Goal: Task Accomplishment & Management: Use online tool/utility

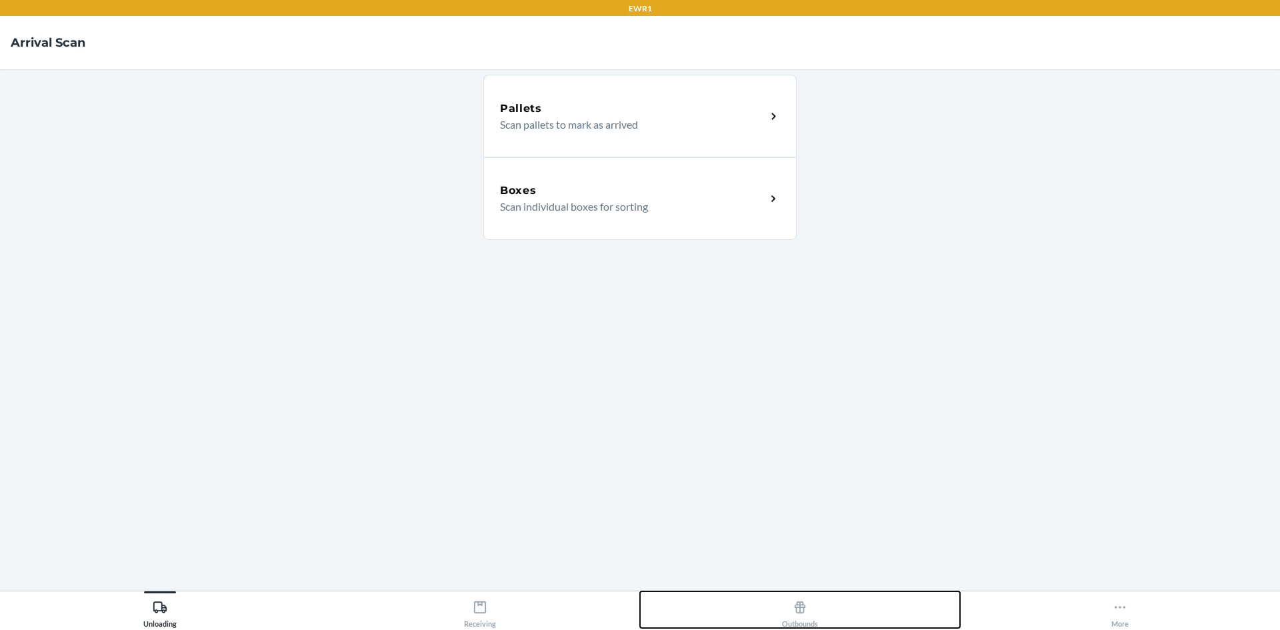
click at [821, 596] on button "Outbounds" at bounding box center [800, 609] width 320 height 37
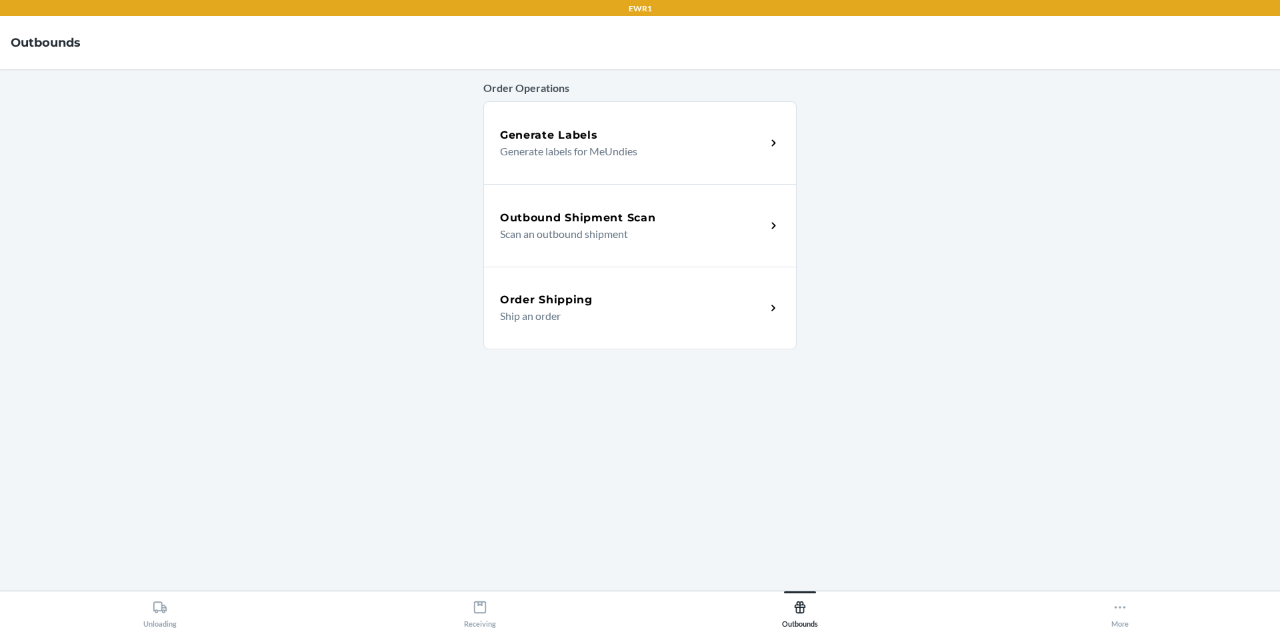
click at [688, 146] on p "Generate labels for MeUndies" at bounding box center [627, 151] width 255 height 16
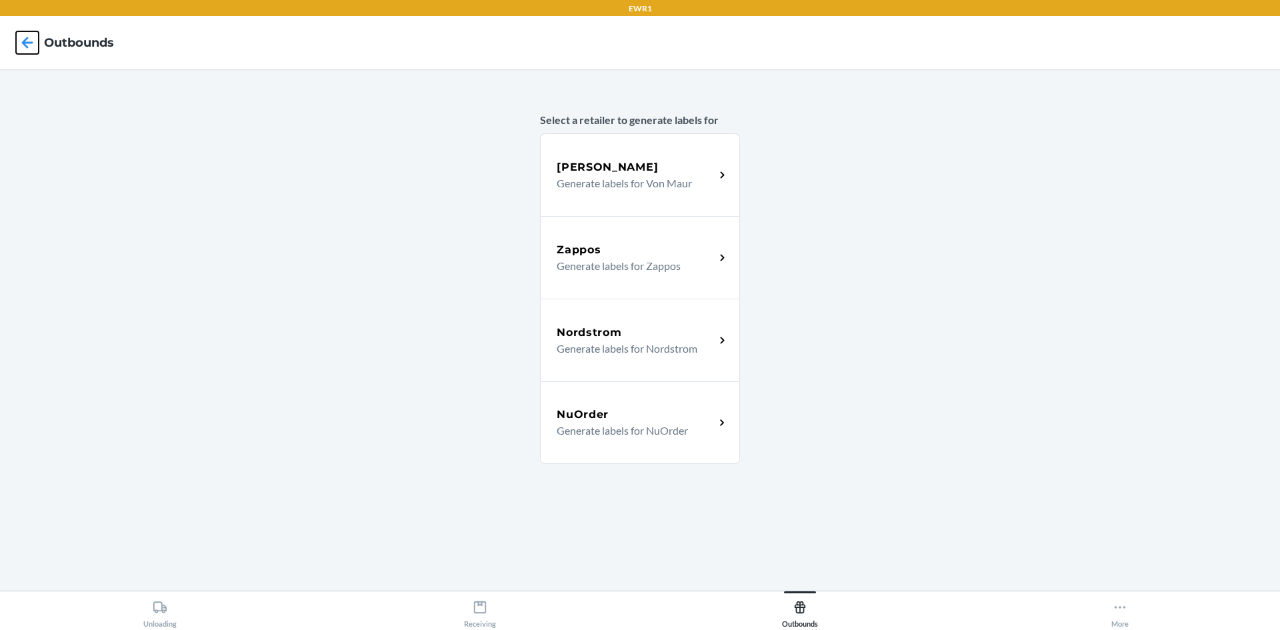
click at [27, 42] on icon at bounding box center [27, 42] width 11 height 11
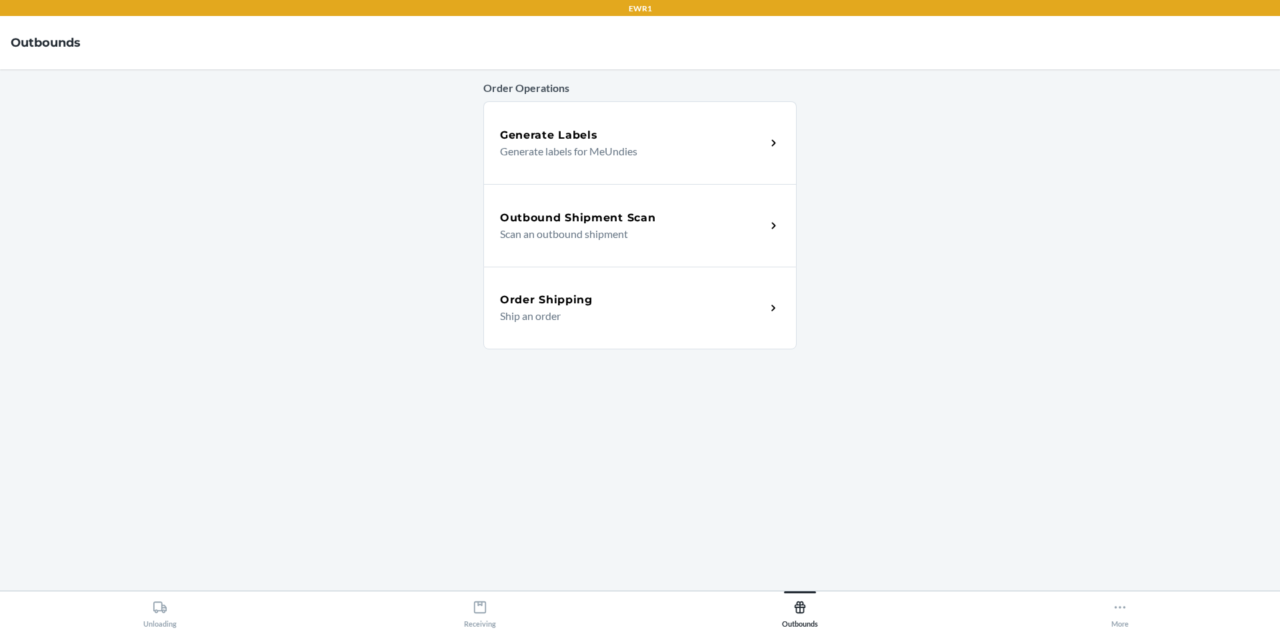
click at [744, 202] on div "Outbound Shipment Scan Scan an outbound shipment" at bounding box center [639, 225] width 313 height 83
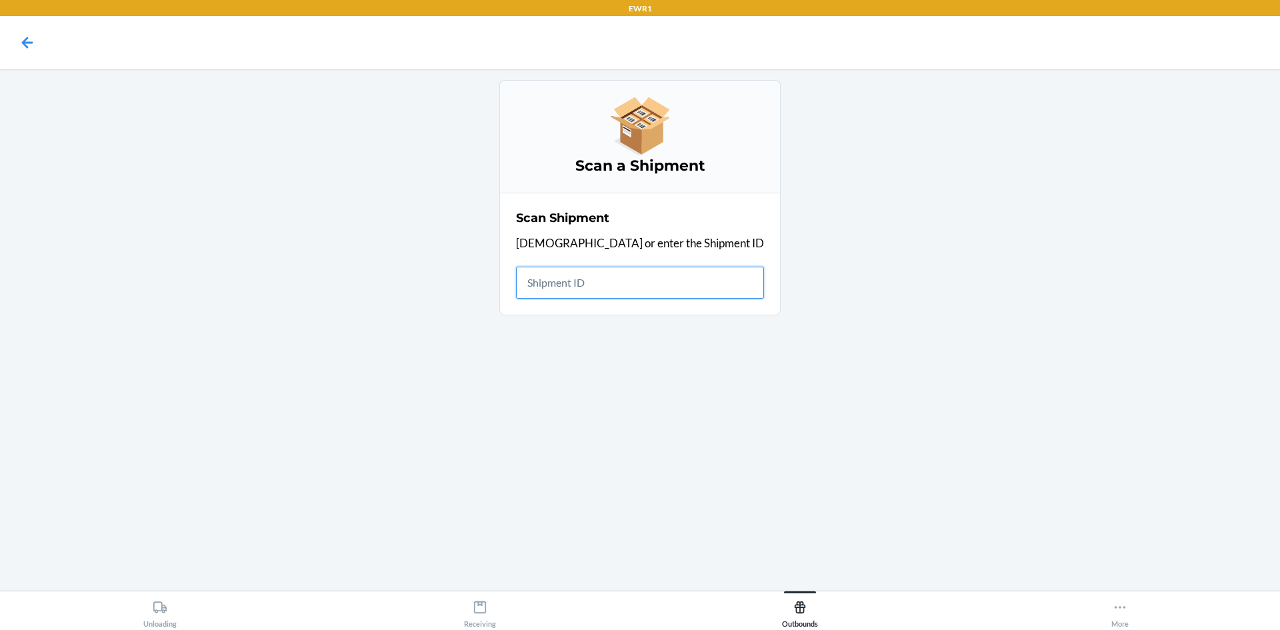
click at [605, 279] on input "text" at bounding box center [640, 283] width 248 height 32
click at [625, 281] on input "text" at bounding box center [640, 283] width 248 height 32
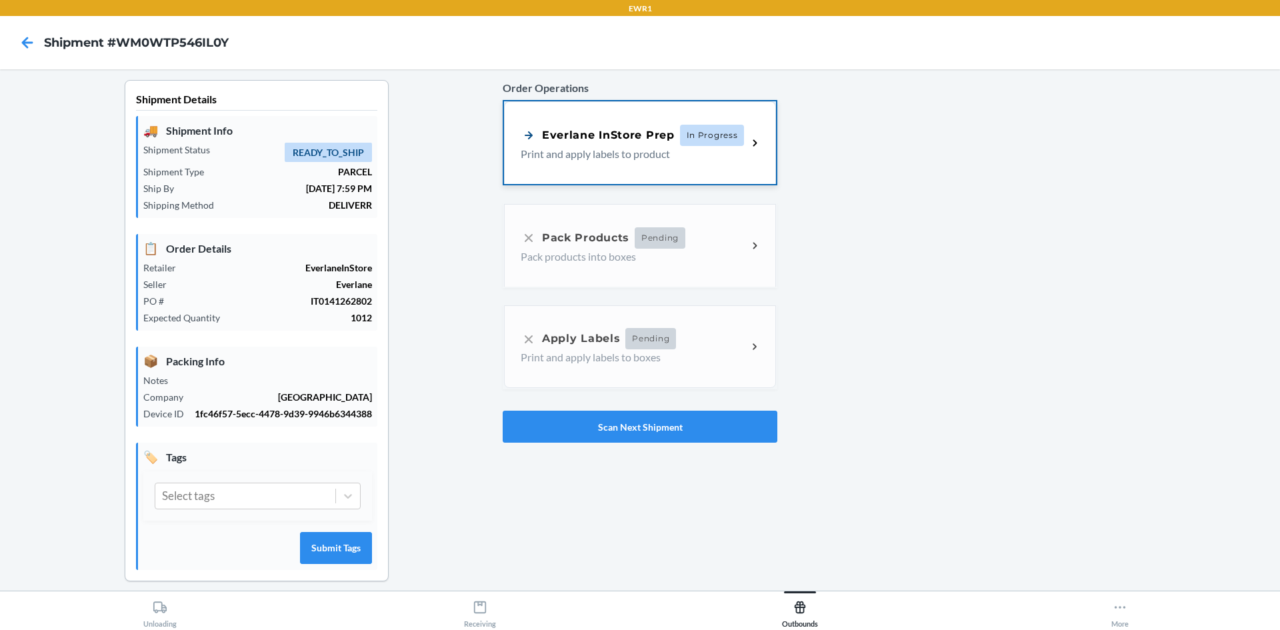
click at [641, 143] on div "Everlane InStore Prep" at bounding box center [598, 135] width 154 height 17
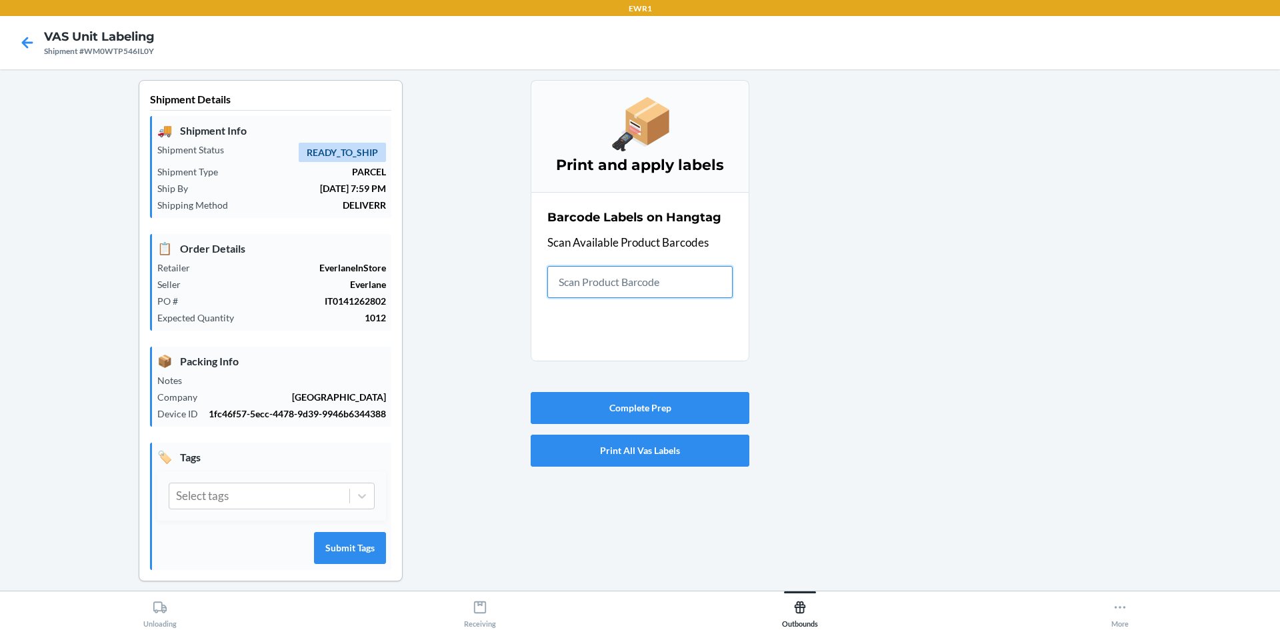
click at [643, 275] on input "text" at bounding box center [639, 282] width 185 height 32
click at [575, 282] on input "text" at bounding box center [639, 282] width 185 height 32
click at [630, 284] on input "text" at bounding box center [639, 282] width 185 height 32
click at [709, 284] on input "text" at bounding box center [639, 282] width 185 height 32
type input "[PHONE_NUMBER]"
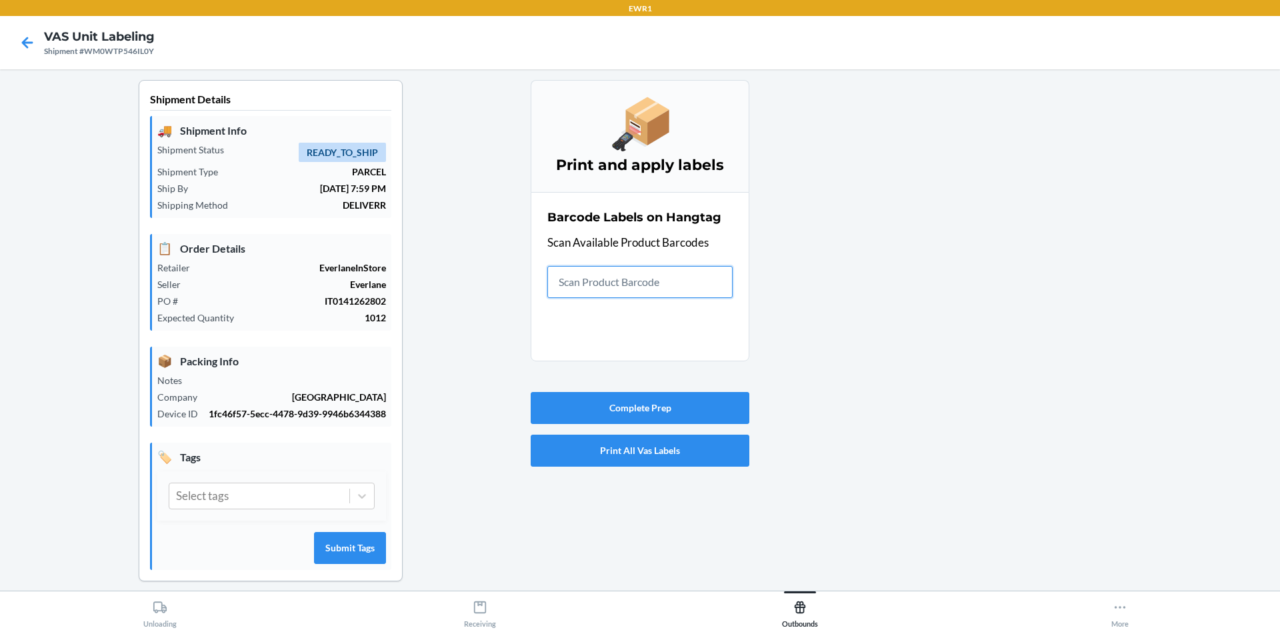
click at [630, 286] on input "text" at bounding box center [639, 282] width 185 height 32
drag, startPoint x: 571, startPoint y: 276, endPoint x: 592, endPoint y: 271, distance: 22.0
click at [575, 276] on input "text" at bounding box center [639, 282] width 185 height 32
click at [654, 291] on input "text" at bounding box center [639, 282] width 185 height 32
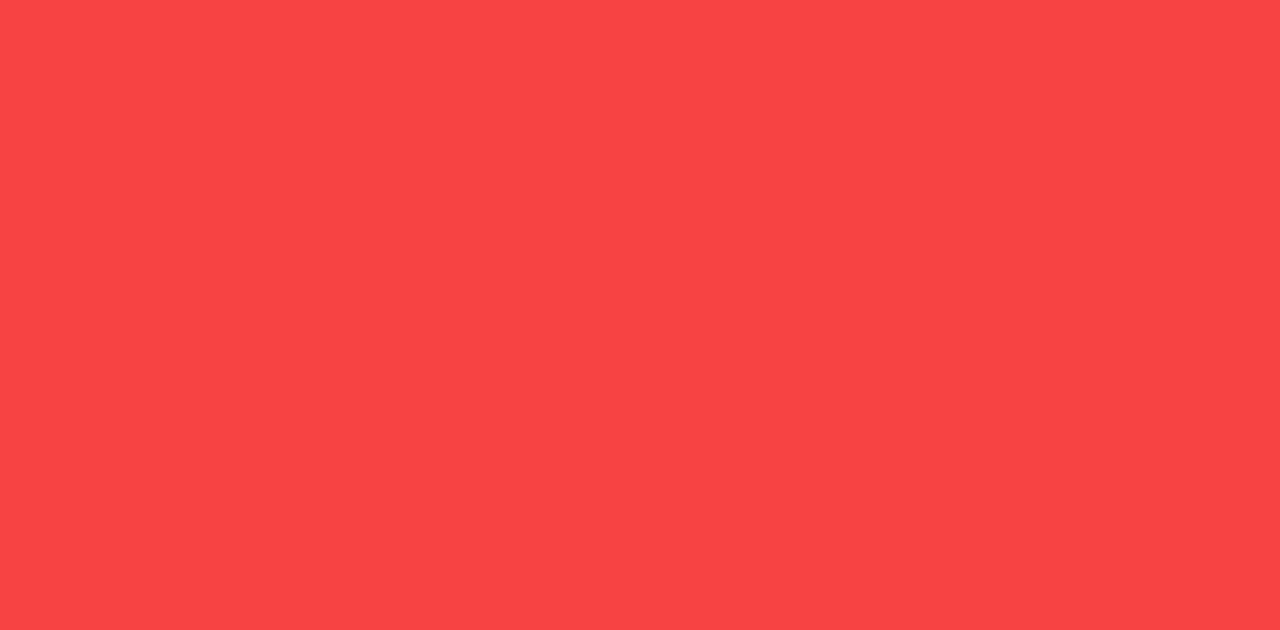
scroll to position [12, 0]
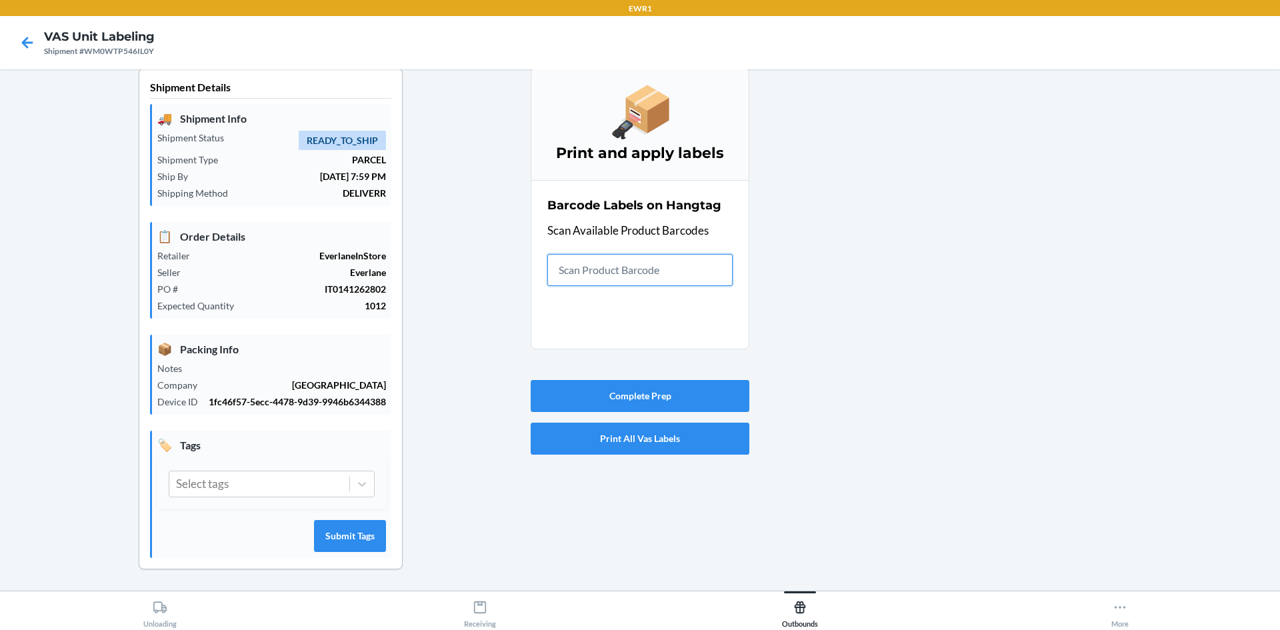
drag, startPoint x: 647, startPoint y: 276, endPoint x: 634, endPoint y: 294, distance: 22.4
click at [643, 289] on div "Barcode Labels on Hangtag Scan Available Product Barcodes" at bounding box center [639, 241] width 185 height 97
click at [645, 257] on input "text" at bounding box center [639, 270] width 185 height 32
click at [615, 259] on input "text" at bounding box center [639, 270] width 185 height 32
click at [611, 263] on input "text" at bounding box center [639, 270] width 185 height 32
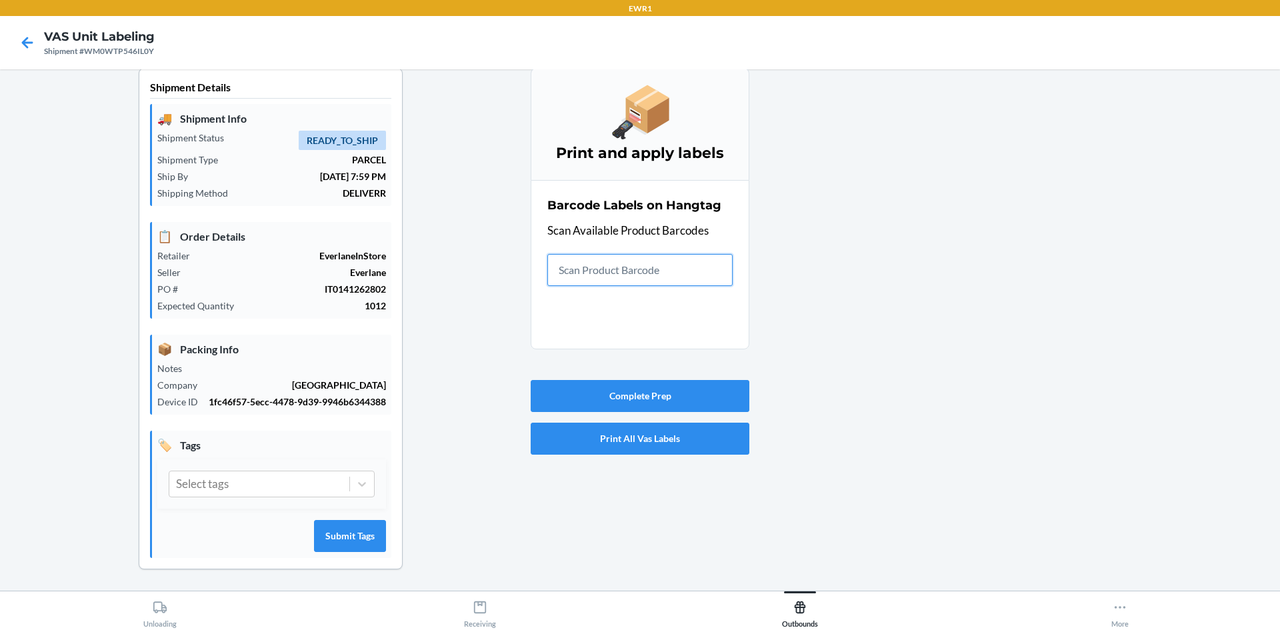
drag, startPoint x: 607, startPoint y: 269, endPoint x: 601, endPoint y: 277, distance: 9.9
click at [605, 275] on input "text" at bounding box center [639, 270] width 185 height 32
click at [601, 277] on input "text" at bounding box center [639, 270] width 185 height 32
click at [678, 257] on input "text" at bounding box center [639, 270] width 185 height 32
click at [941, 249] on div at bounding box center [1009, 329] width 520 height 523
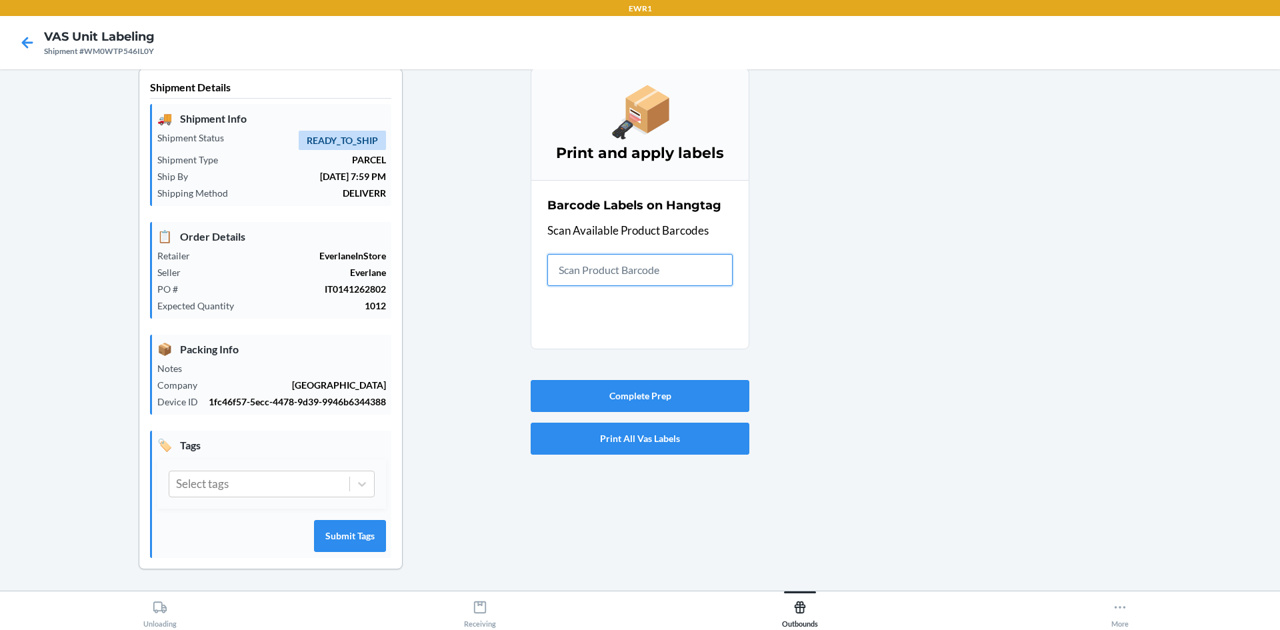
click at [667, 273] on input "text" at bounding box center [639, 270] width 185 height 32
type input "0-000"
click at [633, 272] on input "text" at bounding box center [639, 270] width 185 height 32
drag, startPoint x: 955, startPoint y: 554, endPoint x: 605, endPoint y: 259, distance: 457.9
click at [605, 259] on input "text" at bounding box center [639, 270] width 185 height 32
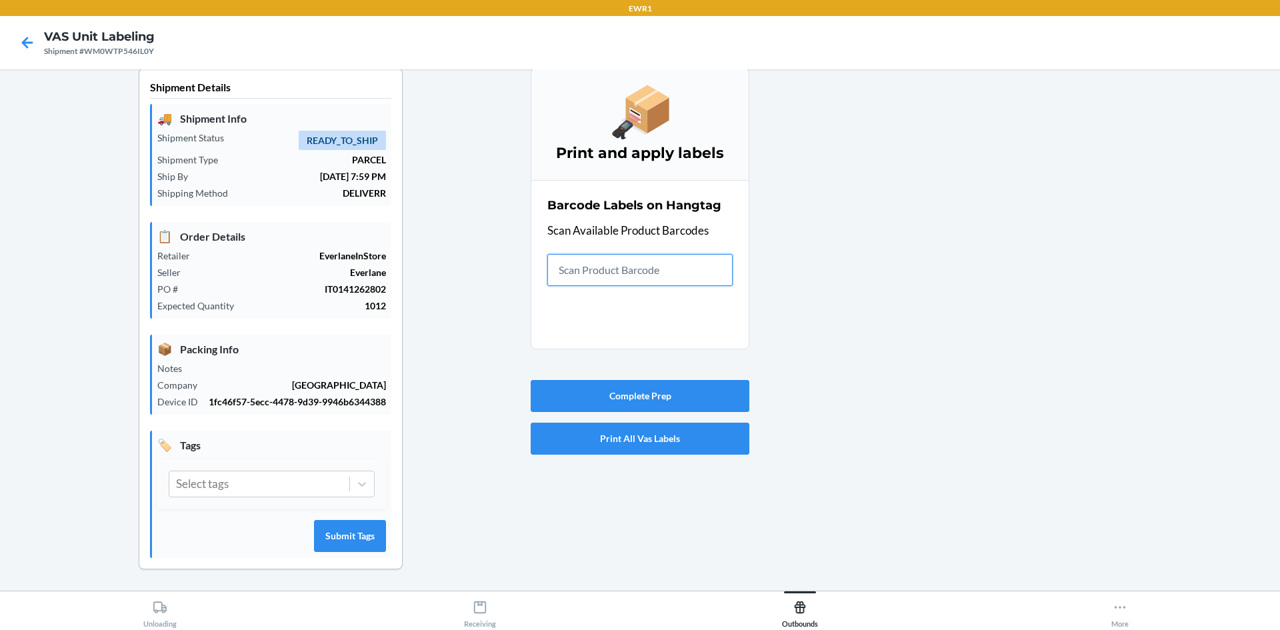
click at [579, 266] on input "text" at bounding box center [639, 270] width 185 height 32
drag, startPoint x: 1244, startPoint y: 376, endPoint x: 1184, endPoint y: 378, distance: 60.0
click at [1236, 378] on div at bounding box center [1009, 329] width 520 height 523
click at [666, 269] on input "text" at bounding box center [639, 270] width 185 height 32
click at [673, 263] on input "text" at bounding box center [639, 270] width 185 height 32
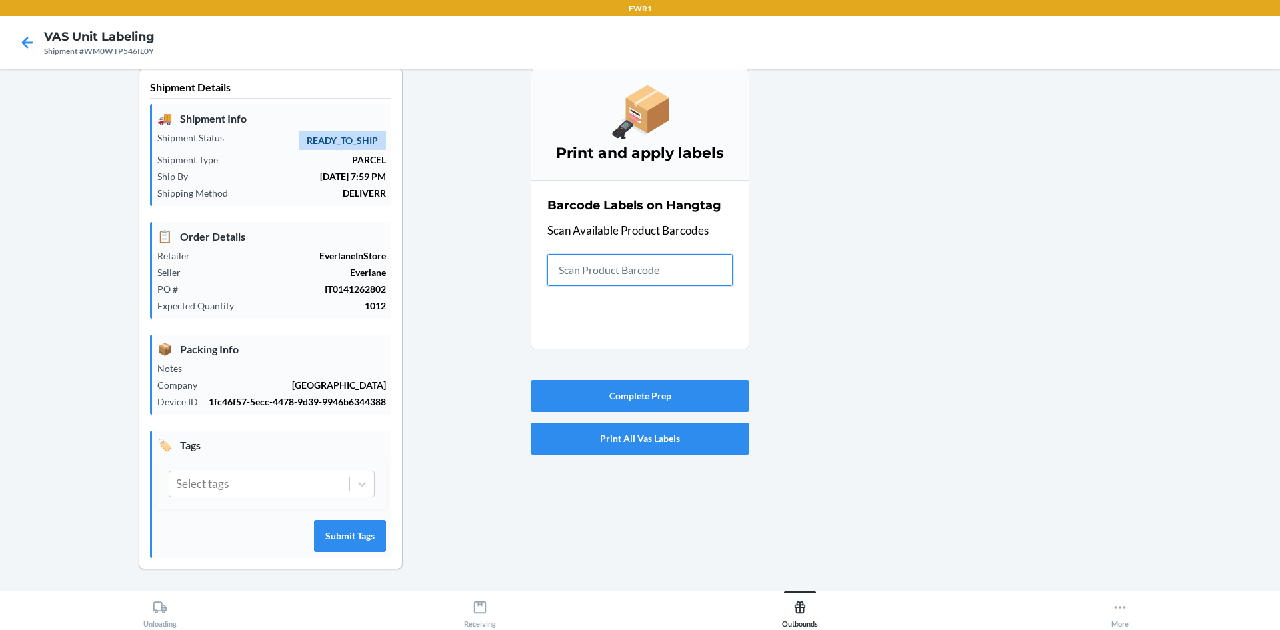
click at [709, 275] on input "text" at bounding box center [639, 270] width 185 height 32
type input "0-00001-23889-1"
click at [636, 284] on input "text" at bounding box center [639, 270] width 185 height 32
drag, startPoint x: 643, startPoint y: 275, endPoint x: 419, endPoint y: 266, distance: 224.2
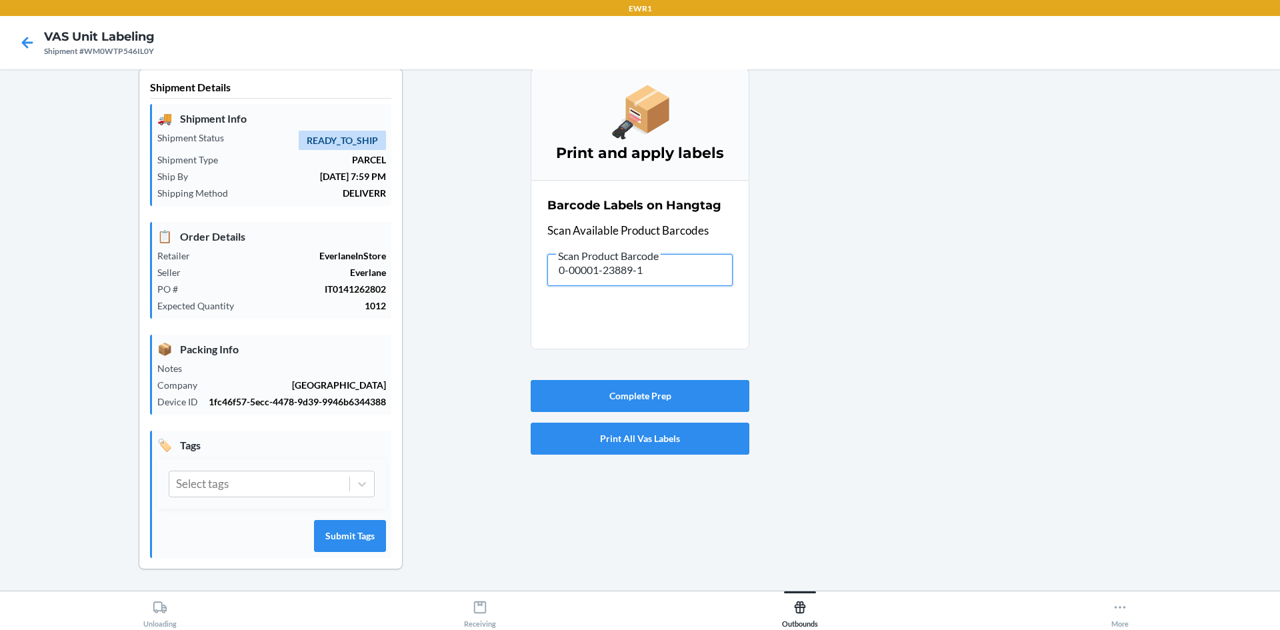
click at [419, 266] on div "Shipment Details 🚚 Shipment Info Shipment Status READY_TO_SHIP Shipment Type PA…" at bounding box center [640, 329] width 1259 height 523
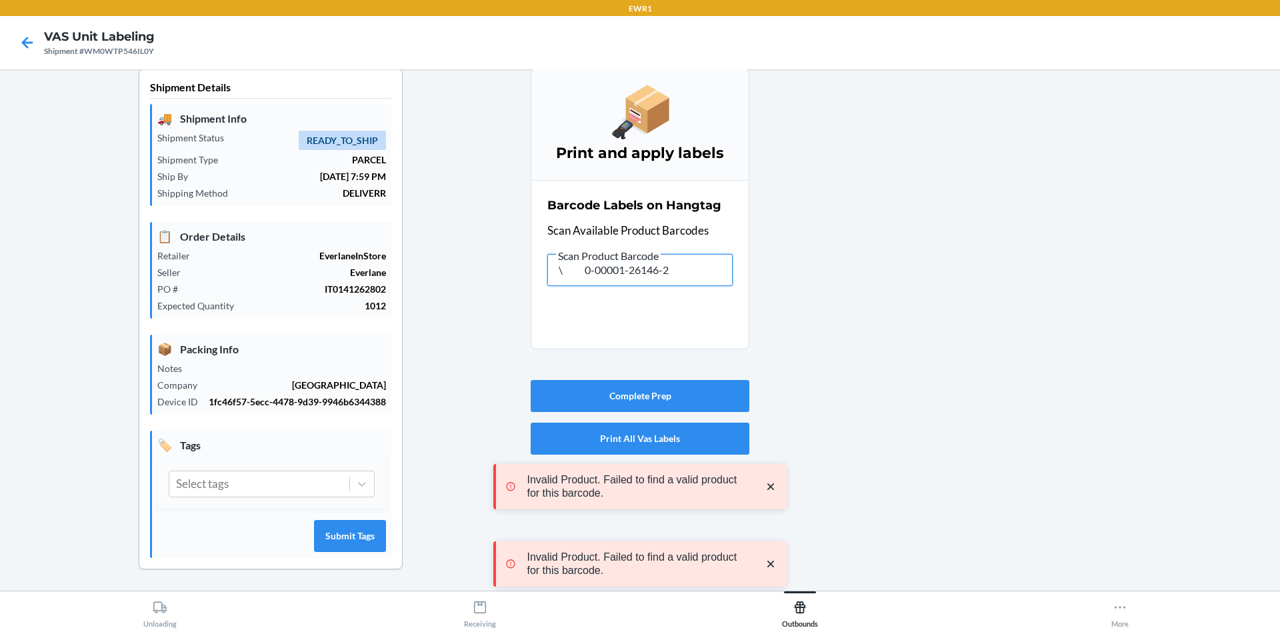
drag, startPoint x: 709, startPoint y: 282, endPoint x: 351, endPoint y: 265, distance: 357.7
click at [347, 272] on div "Shipment Details 🚚 Shipment Info Shipment Status READY_TO_SHIP Shipment Type PA…" at bounding box center [640, 329] width 1259 height 523
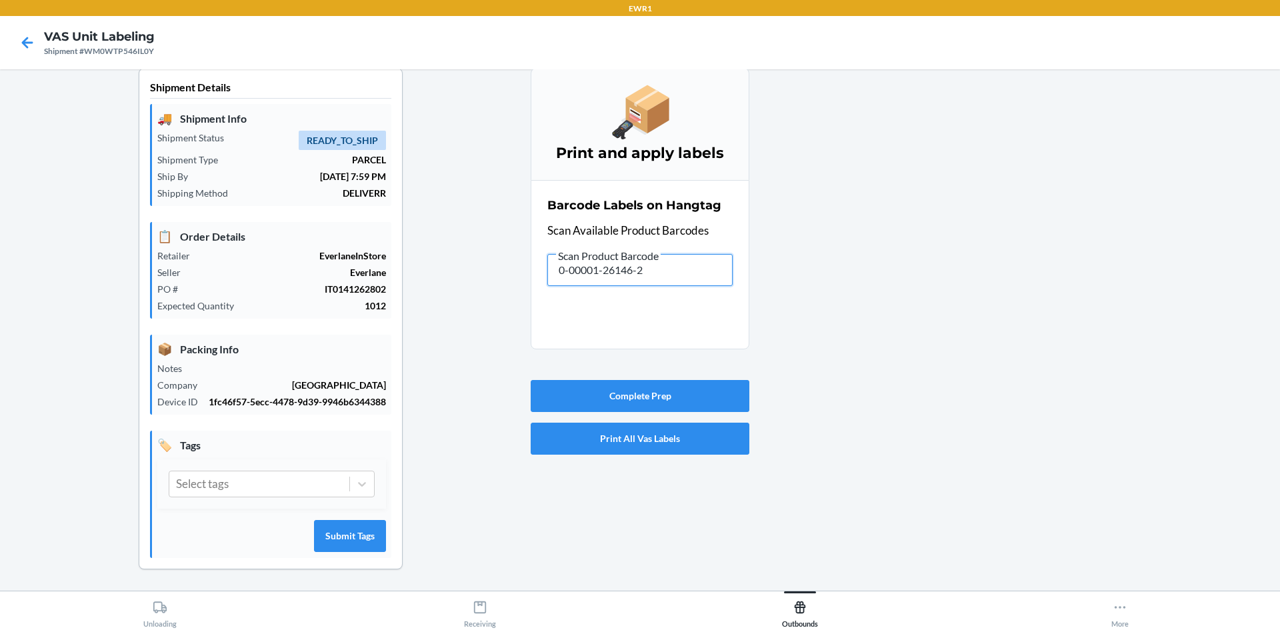
drag, startPoint x: 693, startPoint y: 275, endPoint x: 215, endPoint y: 219, distance: 482.0
click at [215, 219] on div "Shipment Details 🚚 Shipment Info Shipment Status READY_TO_SHIP Shipment Type PA…" at bounding box center [640, 329] width 1259 height 523
drag, startPoint x: 713, startPoint y: 265, endPoint x: 468, endPoint y: 306, distance: 248.1
click at [468, 306] on div "Shipment Details 🚚 Shipment Info Shipment Status READY_TO_SHIP Shipment Type PA…" at bounding box center [640, 329] width 1259 height 523
drag, startPoint x: 49, startPoint y: 274, endPoint x: 63, endPoint y: 271, distance: 15.0
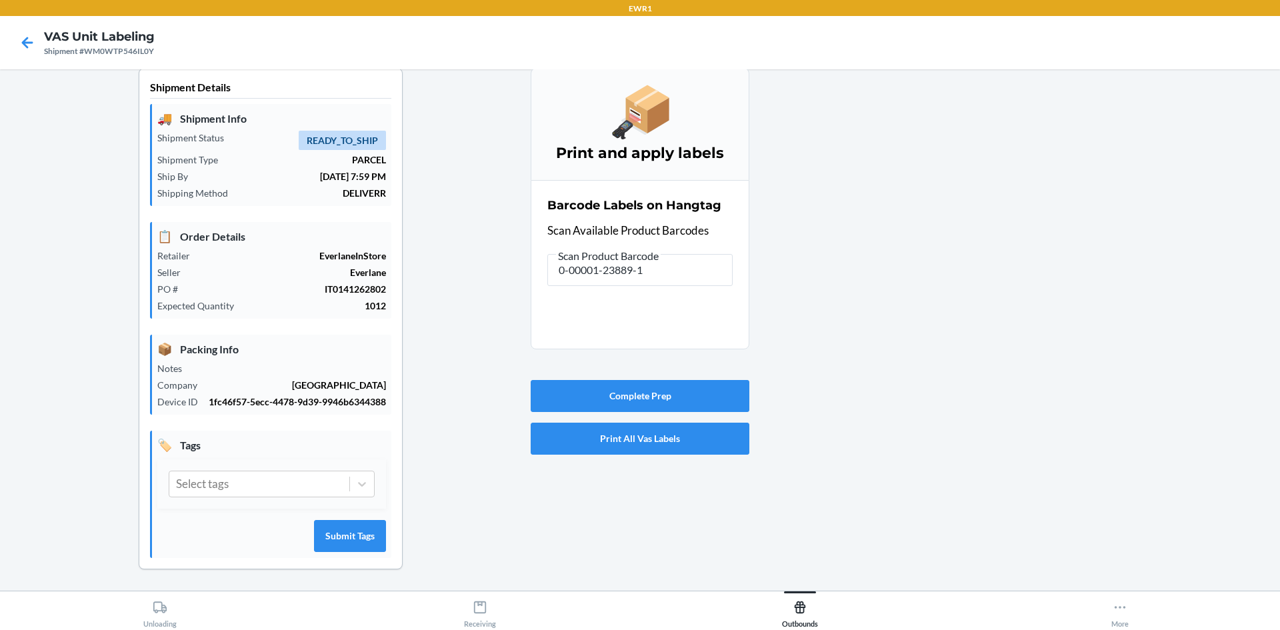
click at [49, 274] on div "Shipment Details 🚚 Shipment Info Shipment Status READY_TO_SHIP Shipment Type PA…" at bounding box center [271, 329] width 520 height 523
drag, startPoint x: 667, startPoint y: 274, endPoint x: 232, endPoint y: 277, distance: 435.3
click at [232, 277] on div "Shipment Details 🚚 Shipment Info Shipment Status READY_TO_SHIP Shipment Type PA…" at bounding box center [640, 329] width 1259 height 523
click at [264, 411] on div "🚚 Shipment Info Shipment Status READY_TO_SHIP Shipment Type PARCEL Ship By [DAT…" at bounding box center [270, 331] width 241 height 465
click at [581, 282] on input "text" at bounding box center [639, 270] width 185 height 32
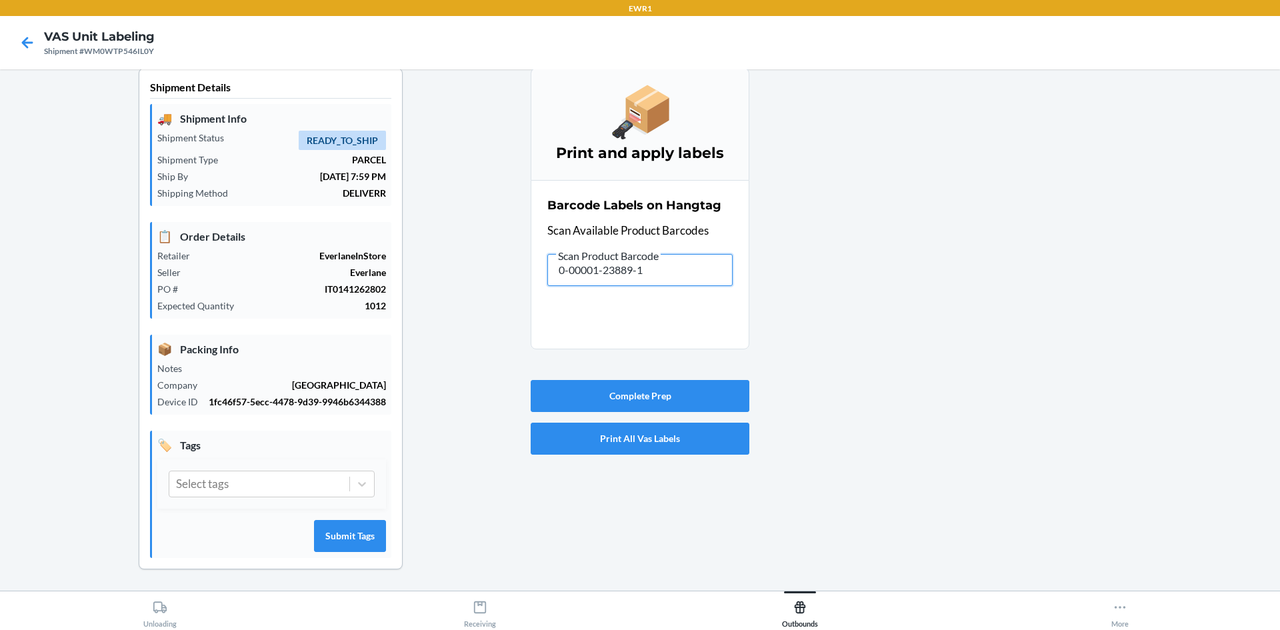
drag, startPoint x: 461, startPoint y: 274, endPoint x: 370, endPoint y: 272, distance: 91.3
click at [369, 275] on div "Shipment Details 🚚 Shipment Info Shipment Status READY_TO_SHIP Shipment Type PA…" at bounding box center [640, 329] width 1259 height 523
drag, startPoint x: 673, startPoint y: 277, endPoint x: 461, endPoint y: 277, distance: 211.3
click at [461, 277] on div "Shipment Details 🚚 Shipment Info Shipment Status READY_TO_SHIP Shipment Type PA…" at bounding box center [640, 329] width 1259 height 523
drag, startPoint x: 643, startPoint y: 279, endPoint x: 415, endPoint y: 263, distance: 229.3
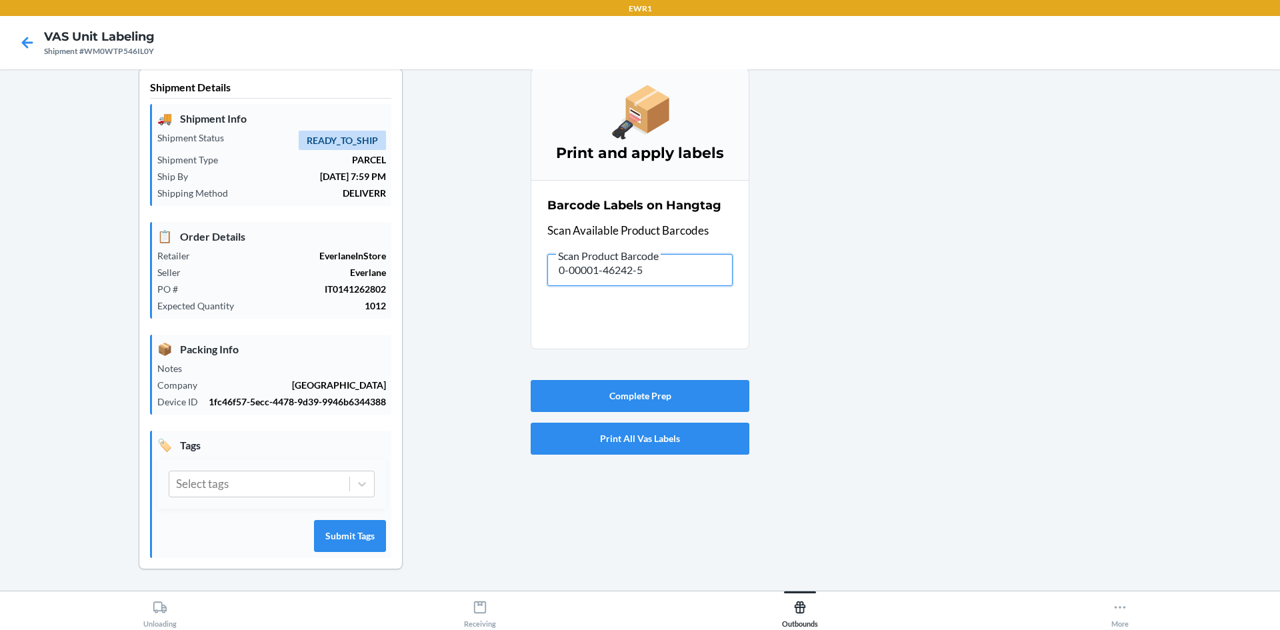
click at [509, 281] on div "Shipment Details 🚚 Shipment Info Shipment Status READY_TO_SHIP Shipment Type PA…" at bounding box center [640, 329] width 1259 height 523
drag, startPoint x: 672, startPoint y: 269, endPoint x: 391, endPoint y: 254, distance: 281.0
click at [391, 254] on div "Shipment Details 🚚 Shipment Info Shipment Status READY_TO_SHIP Shipment Type PA…" at bounding box center [640, 329] width 1259 height 523
drag, startPoint x: 698, startPoint y: 274, endPoint x: 231, endPoint y: 285, distance: 467.4
click at [223, 291] on div "Shipment Details 🚚 Shipment Info Shipment Status READY_TO_SHIP Shipment Type PA…" at bounding box center [640, 329] width 1259 height 523
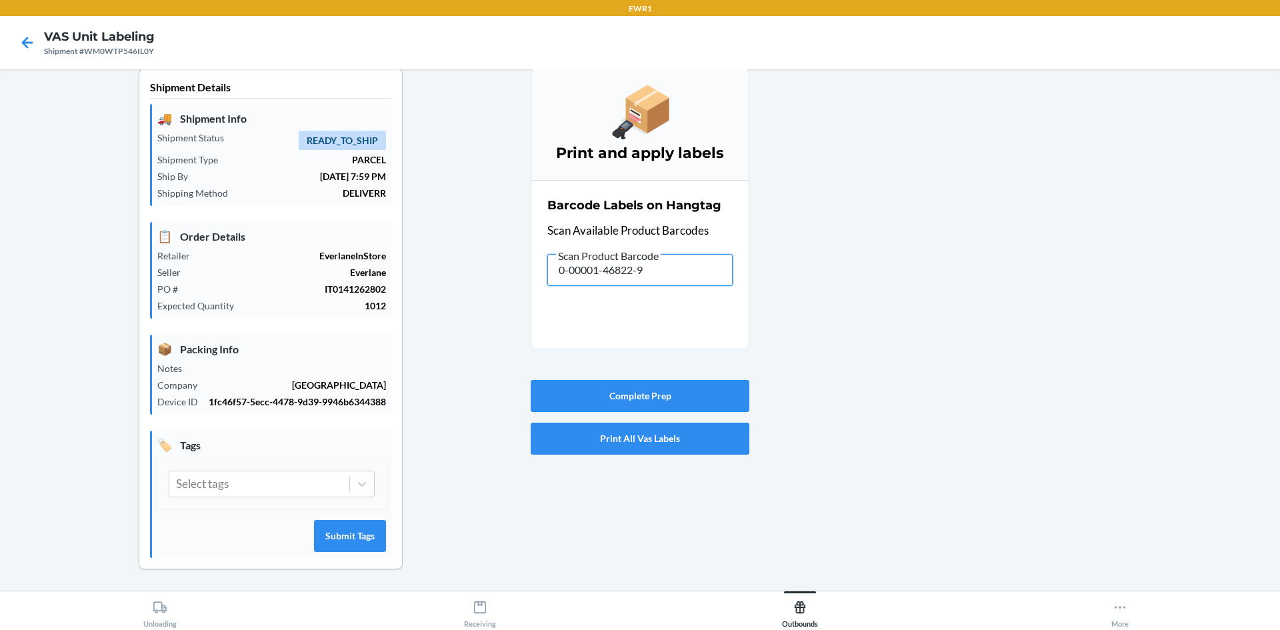
drag, startPoint x: 659, startPoint y: 269, endPoint x: 277, endPoint y: 314, distance: 384.0
click at [277, 314] on div "Shipment Details 🚚 Shipment Info Shipment Status READY_TO_SHIP Shipment Type PA…" at bounding box center [640, 329] width 1259 height 523
drag, startPoint x: 659, startPoint y: 269, endPoint x: 530, endPoint y: 278, distance: 129.0
click at [531, 278] on section "Barcode Labels on Hangtag Scan Available Product Barcodes Scan Product Barcode …" at bounding box center [640, 264] width 219 height 169
drag, startPoint x: 601, startPoint y: 287, endPoint x: 313, endPoint y: 294, distance: 288.7
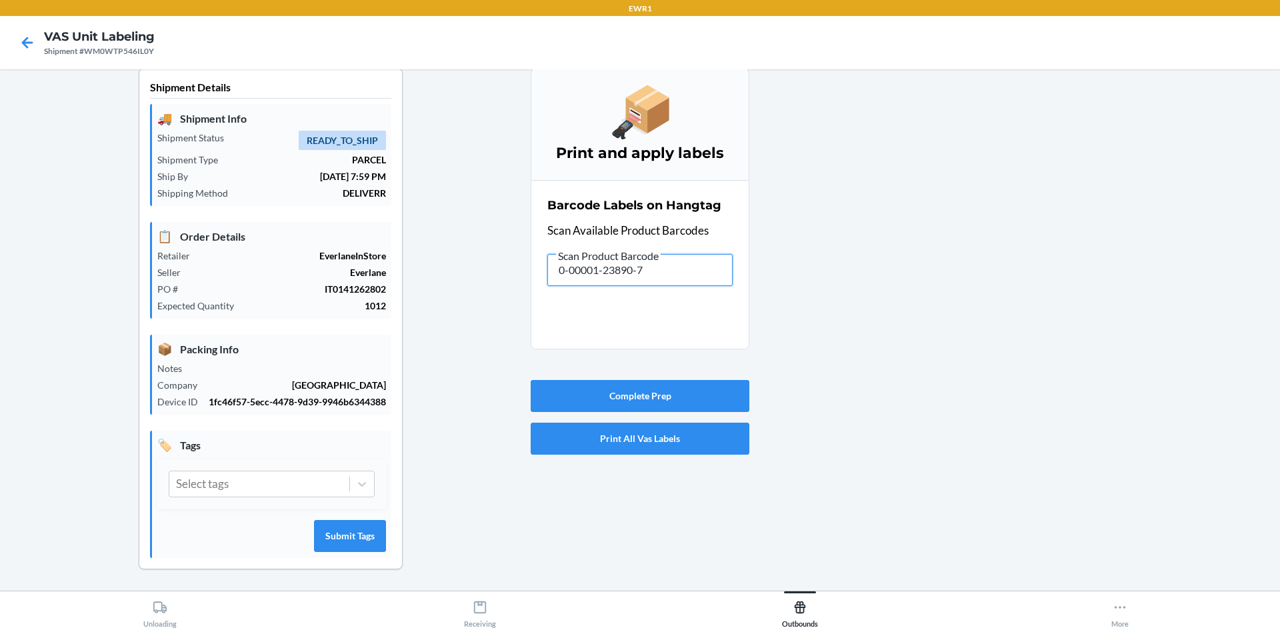
click at [315, 294] on div "Shipment Details 🚚 Shipment Info Shipment Status READY_TO_SHIP Shipment Type PA…" at bounding box center [640, 329] width 1259 height 523
drag, startPoint x: 652, startPoint y: 268, endPoint x: 265, endPoint y: 241, distance: 387.6
click at [261, 243] on div "Shipment Details 🚚 Shipment Info Shipment Status READY_TO_SHIP Shipment Type PA…" at bounding box center [640, 329] width 1259 height 523
drag, startPoint x: 673, startPoint y: 277, endPoint x: 505, endPoint y: 293, distance: 168.7
click at [511, 293] on div "Shipment Details 🚚 Shipment Info Shipment Status READY_TO_SHIP Shipment Type PA…" at bounding box center [640, 329] width 1259 height 523
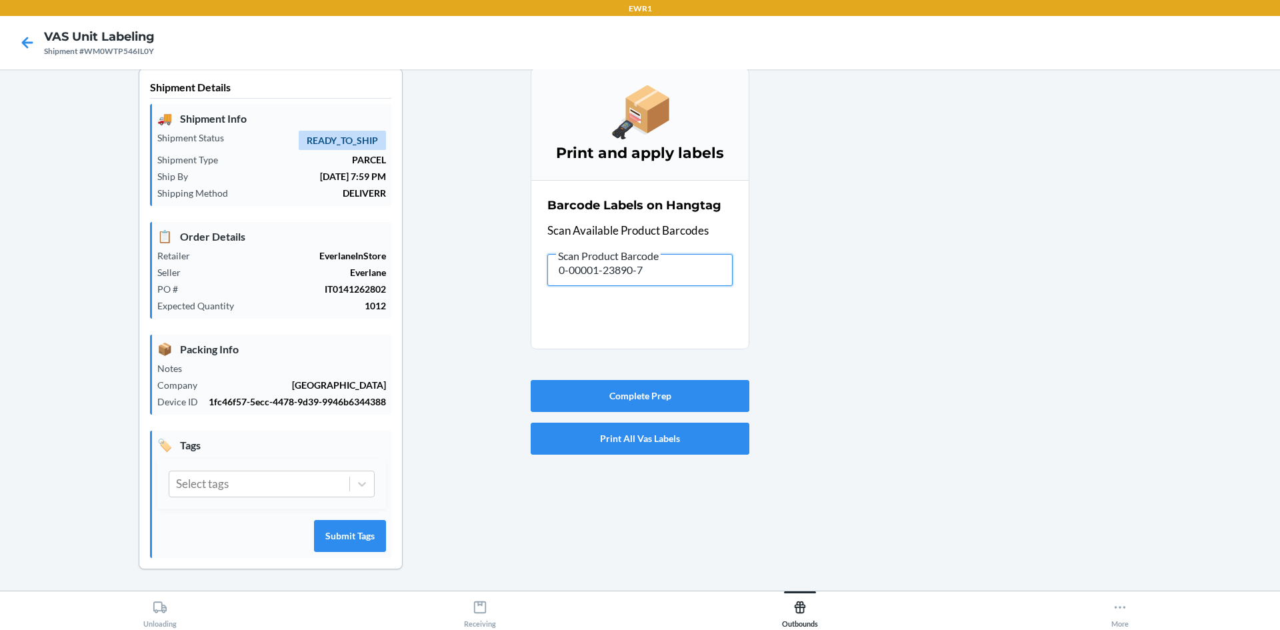
drag, startPoint x: 671, startPoint y: 271, endPoint x: 478, endPoint y: 216, distance: 201.1
click at [465, 265] on div "Shipment Details 🚚 Shipment Info Shipment Status READY_TO_SHIP Shipment Type PA…" at bounding box center [640, 329] width 1259 height 523
click at [1002, 544] on div at bounding box center [1009, 329] width 520 height 523
click at [1127, 303] on div at bounding box center [1009, 329] width 520 height 523
drag, startPoint x: 662, startPoint y: 278, endPoint x: 377, endPoint y: 269, distance: 284.8
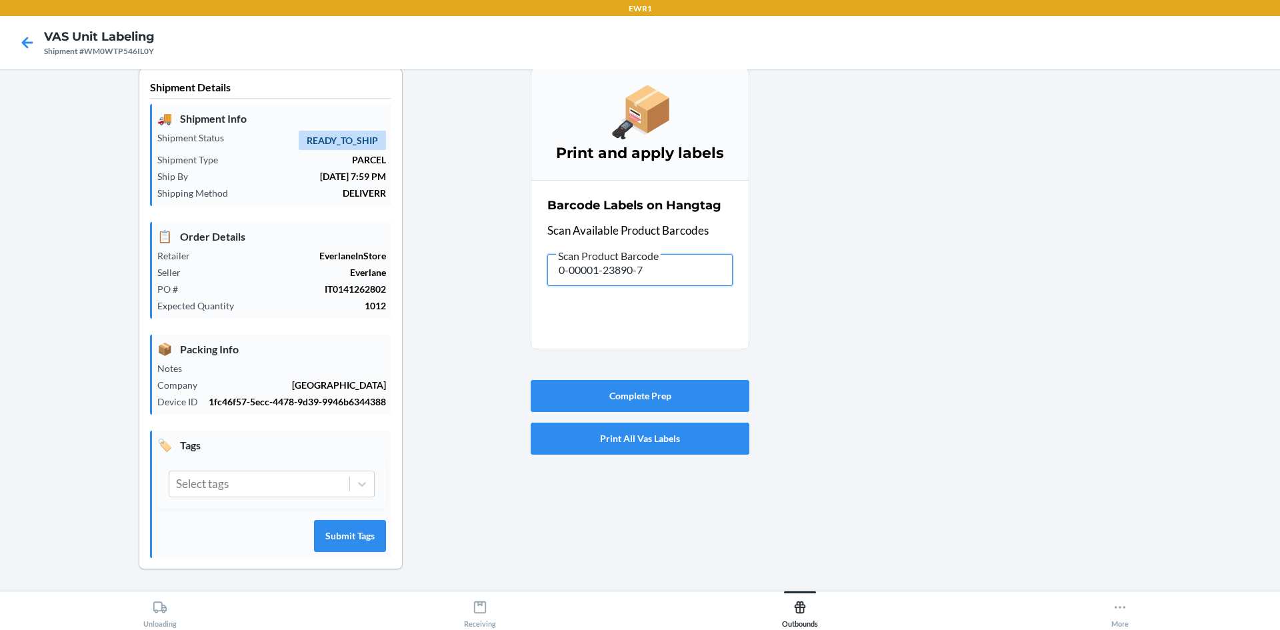
click at [377, 269] on div "Shipment Details 🚚 Shipment Info Shipment Status READY_TO_SHIP Shipment Type PA…" at bounding box center [640, 329] width 1259 height 523
click at [912, 342] on div at bounding box center [1009, 329] width 520 height 523
click at [710, 279] on input "text" at bounding box center [639, 270] width 185 height 32
drag, startPoint x: 644, startPoint y: 265, endPoint x: 353, endPoint y: 265, distance: 290.6
click at [353, 265] on div "Shipment Details 🚚 Shipment Info Shipment Status READY_TO_SHIP Shipment Type PA…" at bounding box center [640, 329] width 1259 height 523
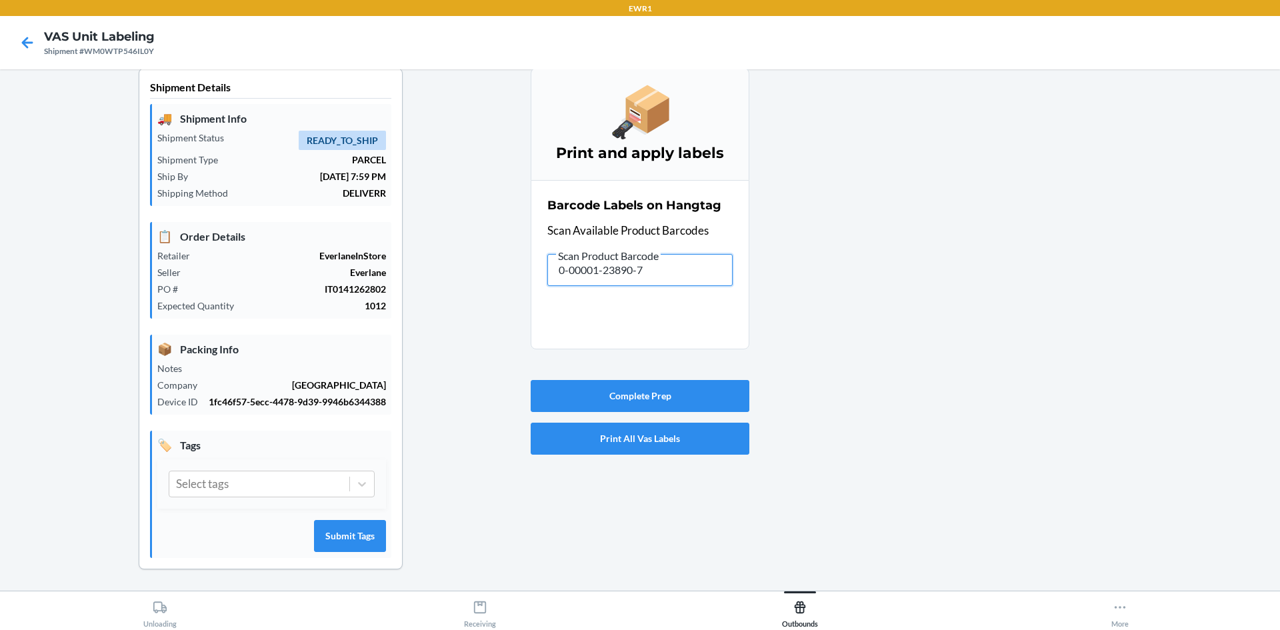
drag, startPoint x: 705, startPoint y: 269, endPoint x: 392, endPoint y: 275, distance: 312.7
click at [409, 275] on div "Shipment Details 🚚 Shipment Info Shipment Status READY_TO_SHIP Shipment Type PA…" at bounding box center [640, 329] width 1259 height 523
type input "\"
click at [600, 275] on input "text" at bounding box center [639, 270] width 185 height 32
drag, startPoint x: 599, startPoint y: 264, endPoint x: 608, endPoint y: 265, distance: 8.7
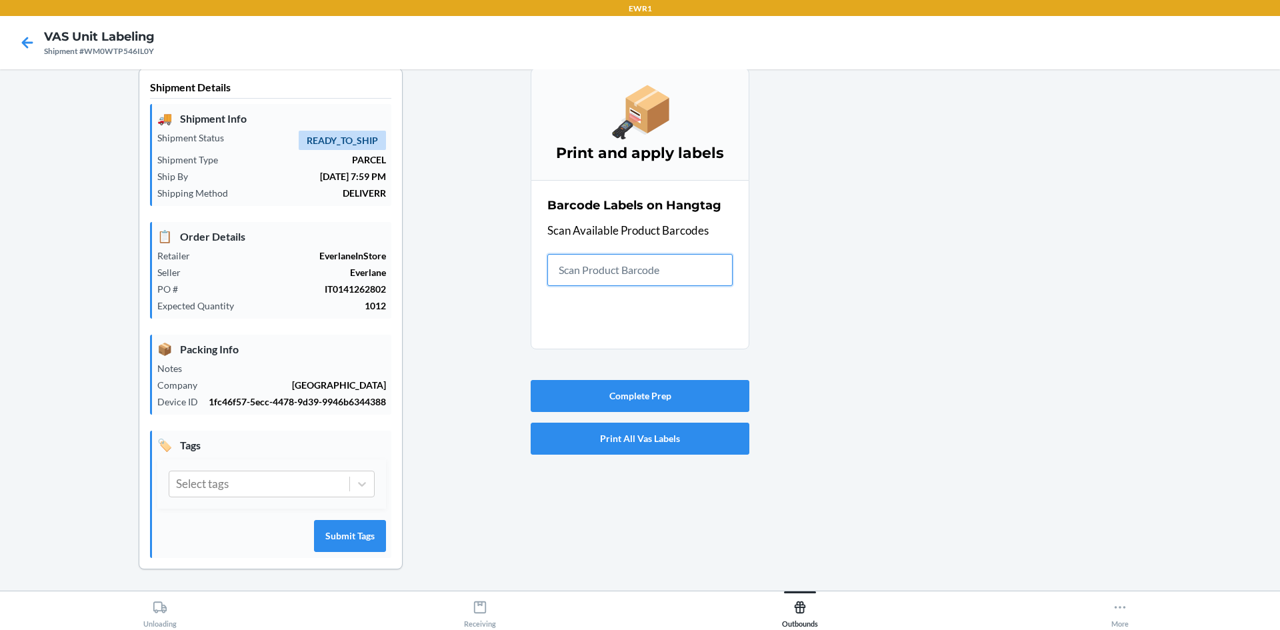
click at [601, 264] on input "text" at bounding box center [639, 270] width 185 height 32
click at [605, 257] on input "text" at bounding box center [639, 270] width 185 height 32
click at [599, 249] on div "Barcode Labels on Hangtag Scan Available Product Barcodes" at bounding box center [639, 241] width 185 height 97
drag, startPoint x: 592, startPoint y: 240, endPoint x: 599, endPoint y: 243, distance: 7.8
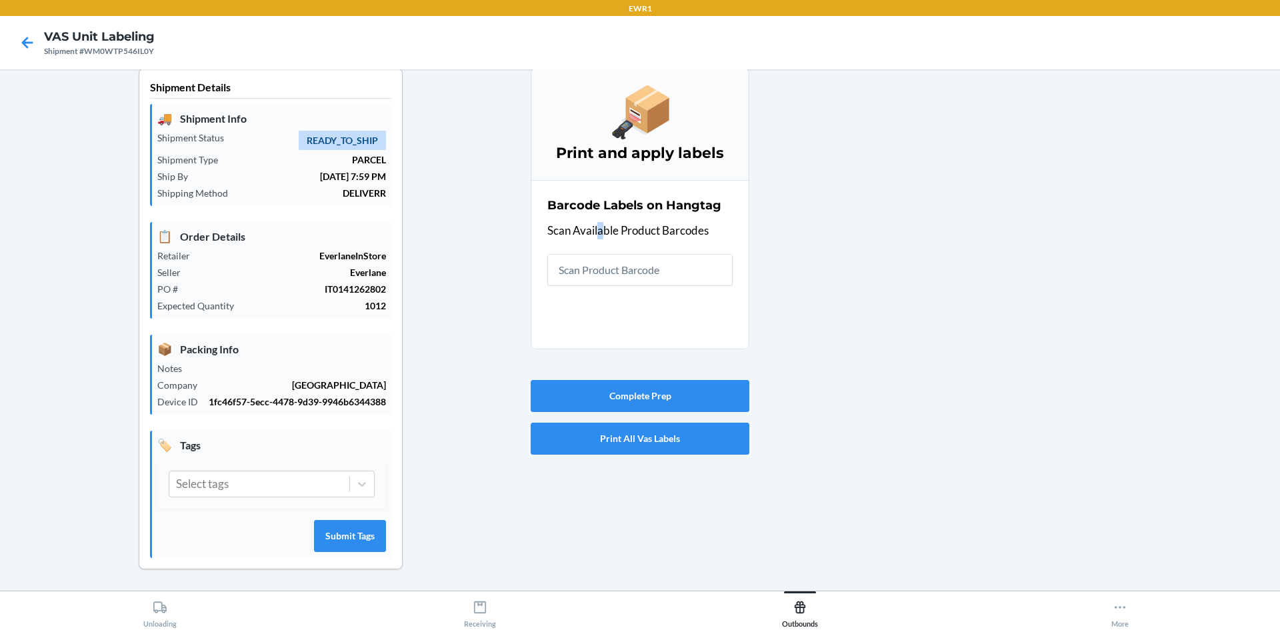
click at [597, 243] on div "Barcode Labels on Hangtag Scan Available Product Barcodes" at bounding box center [639, 241] width 185 height 97
click at [594, 263] on div "Barcode Labels on Hangtag Scan Available Product Barcodes" at bounding box center [639, 241] width 185 height 97
click at [597, 269] on input "text" at bounding box center [639, 270] width 185 height 32
click at [593, 262] on input "text" at bounding box center [639, 270] width 185 height 32
drag, startPoint x: 689, startPoint y: 260, endPoint x: 479, endPoint y: 265, distance: 209.4
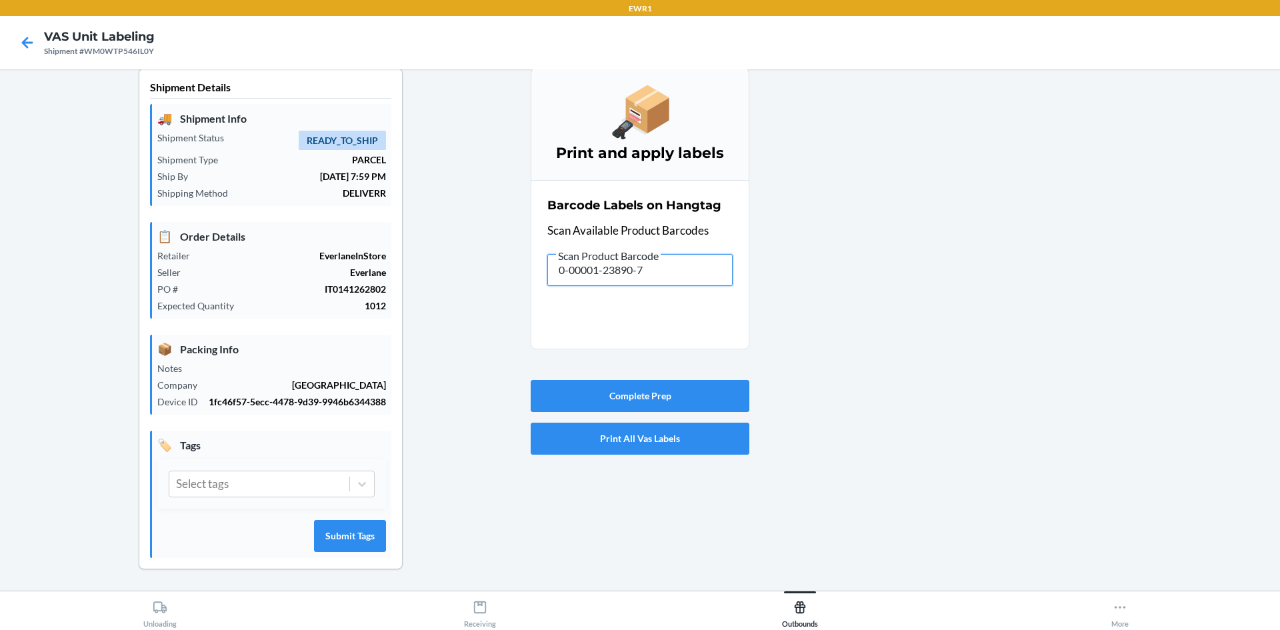
click at [480, 265] on div "Shipment Details 🚚 Shipment Info Shipment Status READY_TO_SHIP Shipment Type PA…" at bounding box center [640, 329] width 1259 height 523
drag, startPoint x: 657, startPoint y: 271, endPoint x: 485, endPoint y: 299, distance: 174.3
click at [485, 299] on div "Shipment Details 🚚 Shipment Info Shipment Status READY_TO_SHIP Shipment Type PA…" at bounding box center [640, 329] width 1259 height 523
click at [0, 322] on main "Shipment Details 🚚 Shipment Info Shipment Status READY_TO_SHIP Shipment Type PA…" at bounding box center [640, 329] width 1280 height 521
drag, startPoint x: 657, startPoint y: 272, endPoint x: 449, endPoint y: 317, distance: 212.2
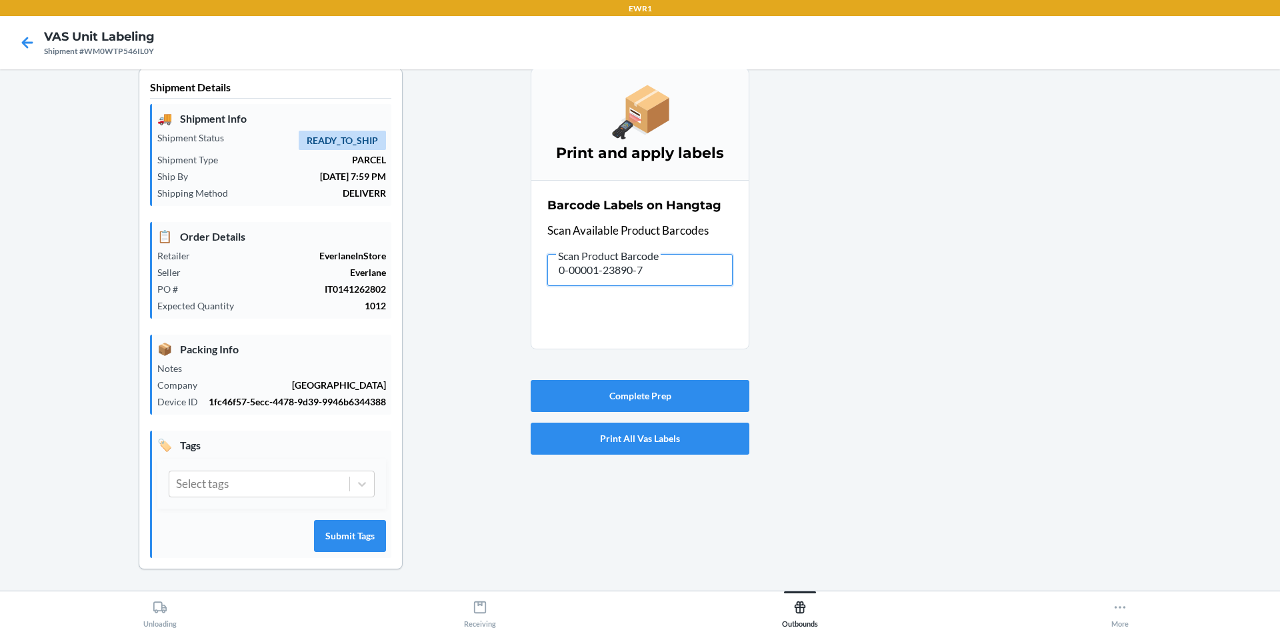
click at [449, 317] on div "Shipment Details 🚚 Shipment Info Shipment Status READY_TO_SHIP Shipment Type PA…" at bounding box center [640, 329] width 1259 height 523
drag, startPoint x: 548, startPoint y: 264, endPoint x: 397, endPoint y: 243, distance: 152.8
click at [397, 243] on div "Shipment Details 🚚 Shipment Info Shipment Status READY_TO_SHIP Shipment Type PA…" at bounding box center [640, 329] width 1259 height 523
drag, startPoint x: 645, startPoint y: 269, endPoint x: 460, endPoint y: 283, distance: 185.8
click at [460, 283] on div "Shipment Details 🚚 Shipment Info Shipment Status READY_TO_SHIP Shipment Type PA…" at bounding box center [640, 329] width 1259 height 523
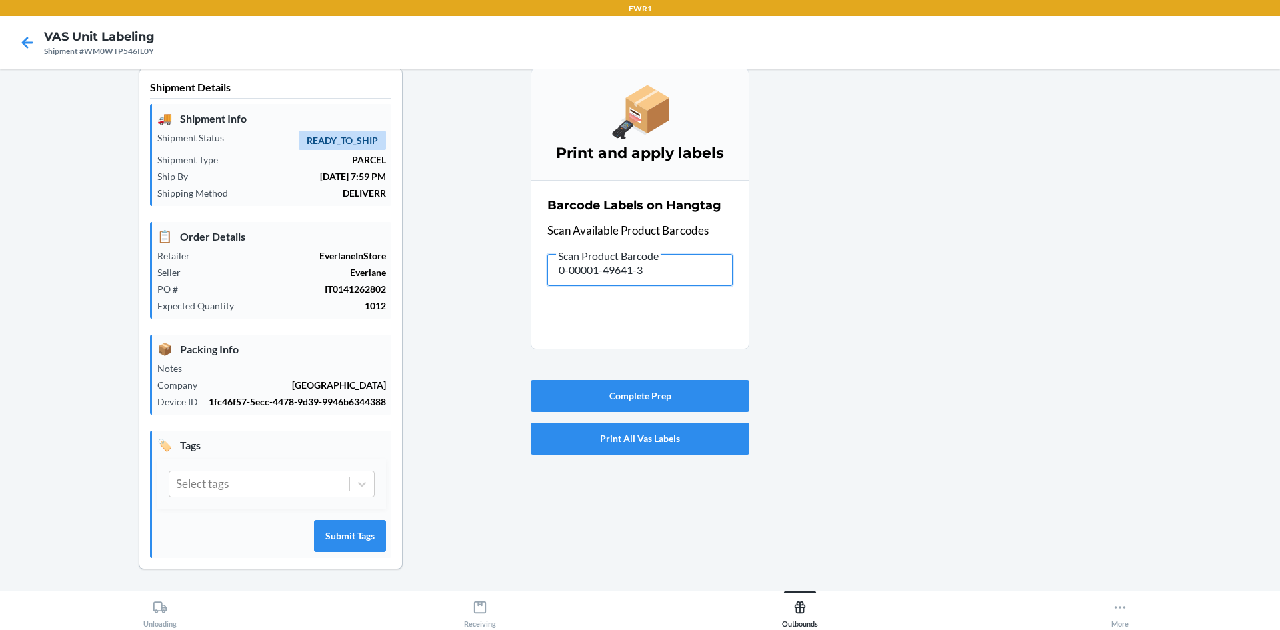
drag, startPoint x: 637, startPoint y: 277, endPoint x: 487, endPoint y: 268, distance: 150.3
click at [487, 268] on div "Shipment Details 🚚 Shipment Info Shipment Status READY_TO_SHIP Shipment Type PA…" at bounding box center [640, 329] width 1259 height 523
drag, startPoint x: 657, startPoint y: 270, endPoint x: 386, endPoint y: 290, distance: 271.4
click at [386, 290] on div "Shipment Details 🚚 Shipment Info Shipment Status READY_TO_SHIP Shipment Type PA…" at bounding box center [640, 329] width 1259 height 523
drag, startPoint x: 663, startPoint y: 265, endPoint x: 545, endPoint y: 257, distance: 118.3
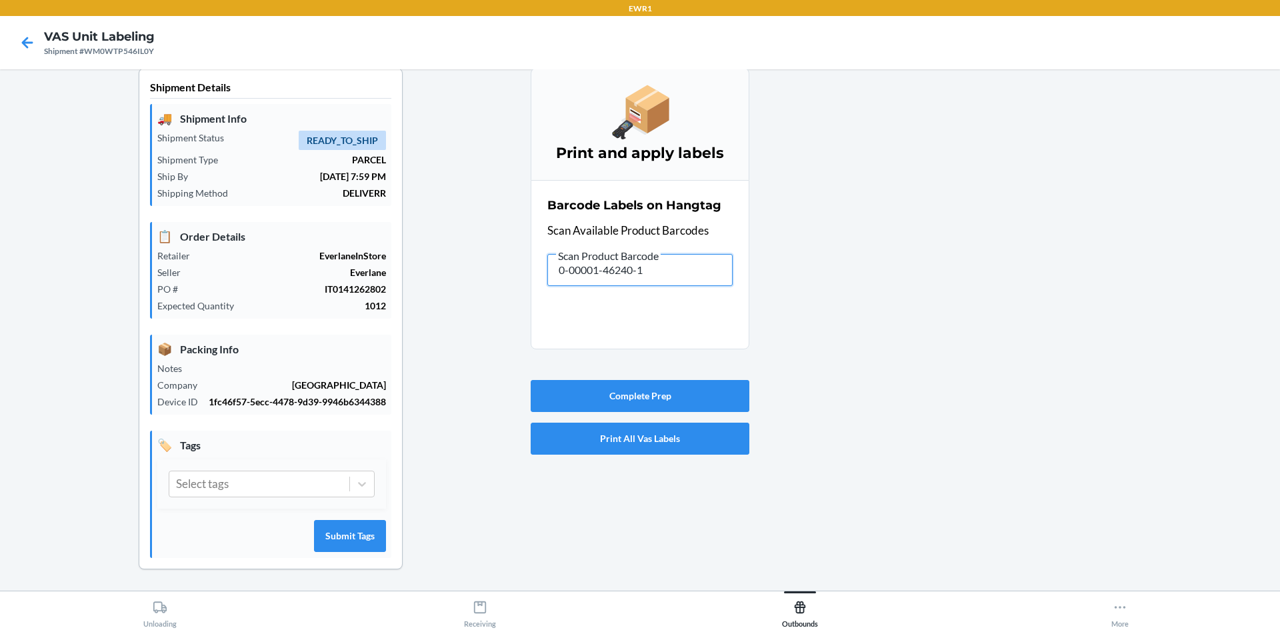
click at [547, 257] on input "0-00001-46240-1" at bounding box center [639, 270] width 185 height 32
drag, startPoint x: 680, startPoint y: 275, endPoint x: 523, endPoint y: 279, distance: 156.7
click at [523, 279] on div "Shipment Details 🚚 Shipment Info Shipment Status READY_TO_SHIP Shipment Type PA…" at bounding box center [640, 329] width 1259 height 523
drag, startPoint x: 657, startPoint y: 269, endPoint x: 523, endPoint y: 265, distance: 134.7
click at [523, 265] on div "Shipment Details 🚚 Shipment Info Shipment Status READY_TO_SHIP Shipment Type PA…" at bounding box center [640, 329] width 1259 height 523
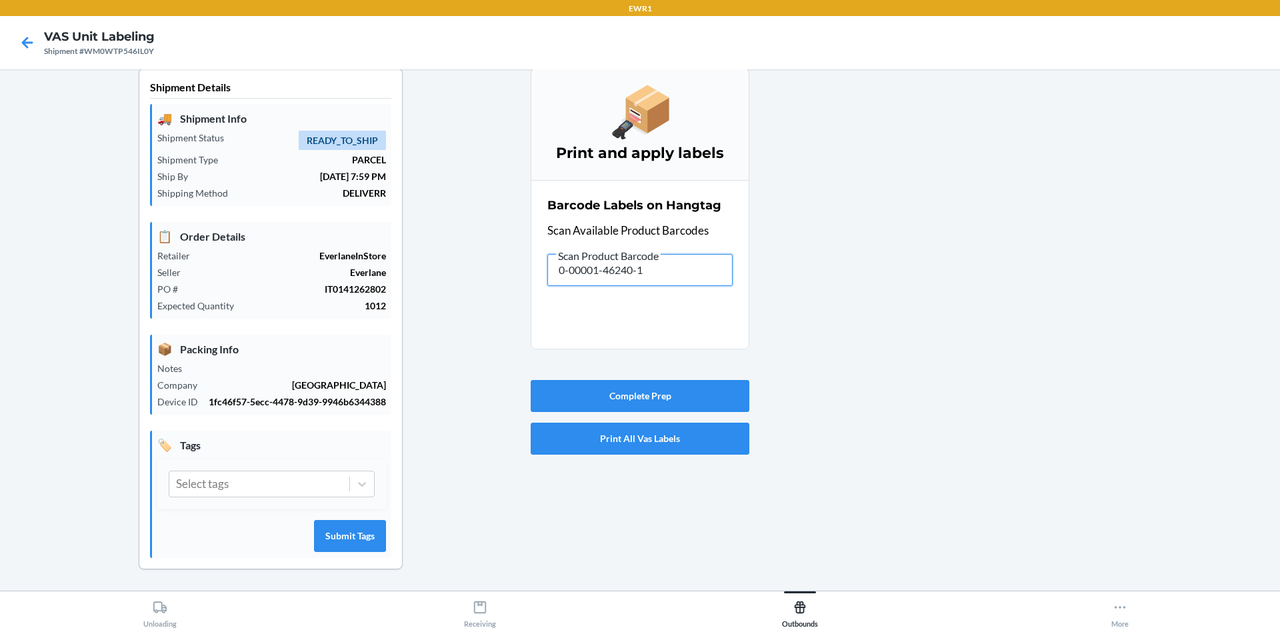
drag, startPoint x: 671, startPoint y: 274, endPoint x: 485, endPoint y: 320, distance: 191.6
click at [485, 323] on div "Shipment Details 🚚 Shipment Info Shipment Status READY_TO_SHIP Shipment Type PA…" at bounding box center [640, 329] width 1259 height 523
click at [737, 294] on section "Barcode Labels on Hangtag Scan Available Product Barcodes" at bounding box center [640, 264] width 219 height 169
click at [715, 278] on input "text" at bounding box center [639, 270] width 185 height 32
drag, startPoint x: 711, startPoint y: 279, endPoint x: 109, endPoint y: 195, distance: 608.5
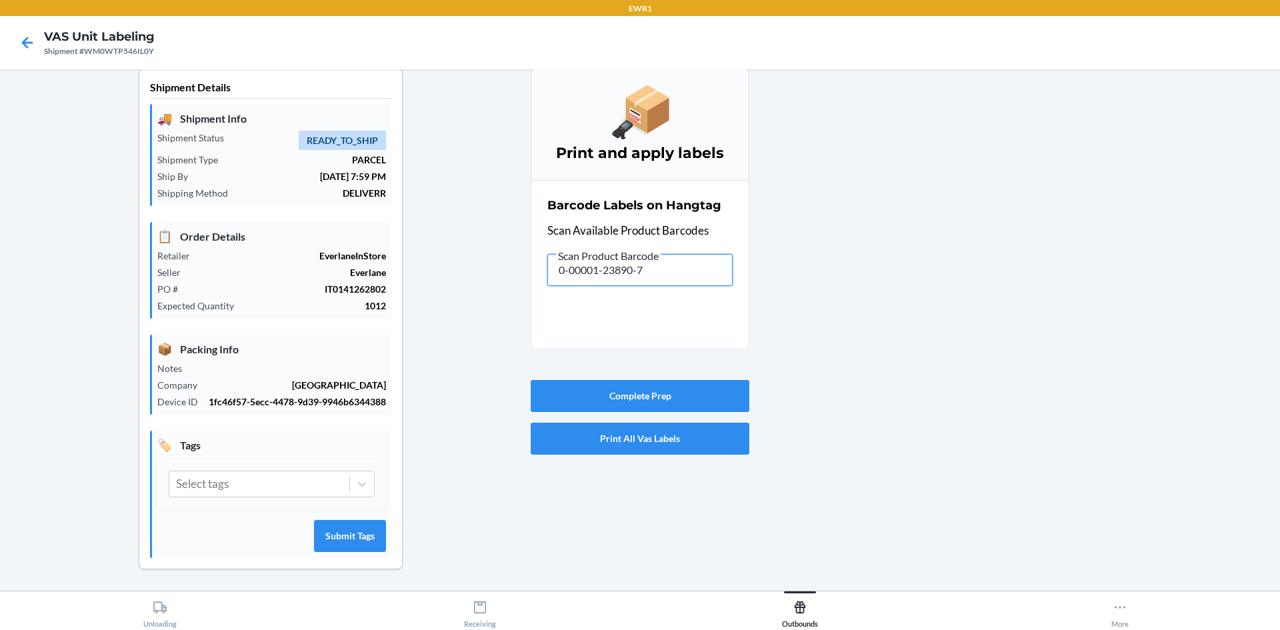
click at [109, 195] on div "Shipment Details 🚚 Shipment Info Shipment Status READY_TO_SHIP Shipment Type PA…" at bounding box center [640, 329] width 1259 height 523
drag, startPoint x: 701, startPoint y: 287, endPoint x: 693, endPoint y: 261, distance: 27.4
click at [651, 279] on div "Barcode Labels on Hangtag Scan Available Product Barcodes Scan Product Barcode …" at bounding box center [639, 241] width 185 height 97
drag, startPoint x: 693, startPoint y: 261, endPoint x: 377, endPoint y: 281, distance: 316.6
click at [377, 281] on div "Shipment Details 🚚 Shipment Info Shipment Status READY_TO_SHIP Shipment Type PA…" at bounding box center [640, 329] width 1259 height 523
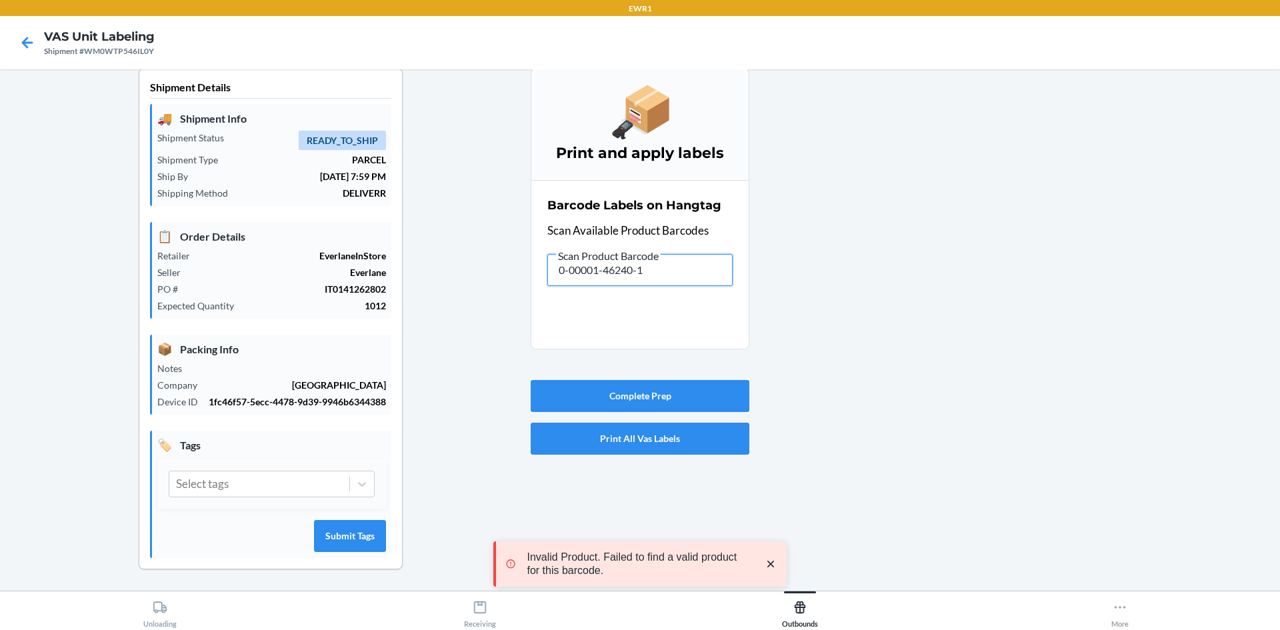
drag, startPoint x: 587, startPoint y: 276, endPoint x: 518, endPoint y: 288, distance: 69.7
click at [514, 288] on div "Shipment Details 🚚 Shipment Info Shipment Status READY_TO_SHIP Shipment Type PA…" at bounding box center [640, 329] width 1259 height 523
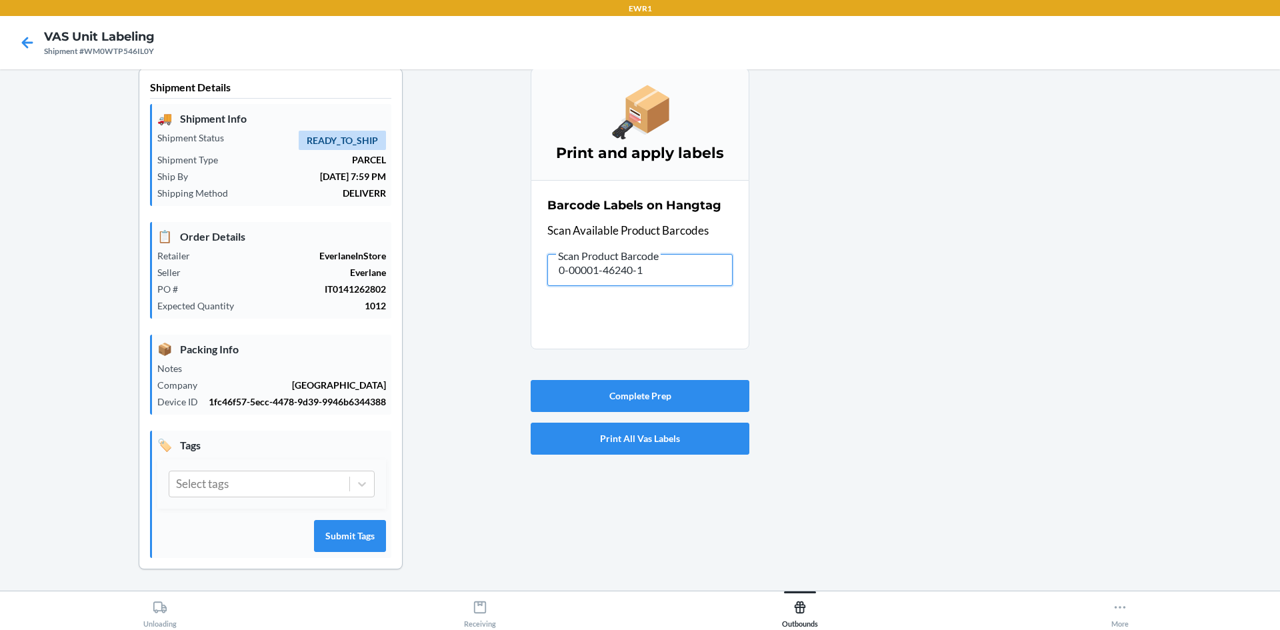
drag, startPoint x: 524, startPoint y: 281, endPoint x: 389, endPoint y: 297, distance: 136.3
click at [389, 297] on div "Shipment Details 🚚 Shipment Info Shipment Status READY_TO_SHIP Shipment Type PA…" at bounding box center [640, 329] width 1259 height 523
click at [907, 365] on div at bounding box center [1009, 329] width 520 height 523
